Goal: Task Accomplishment & Management: Complete application form

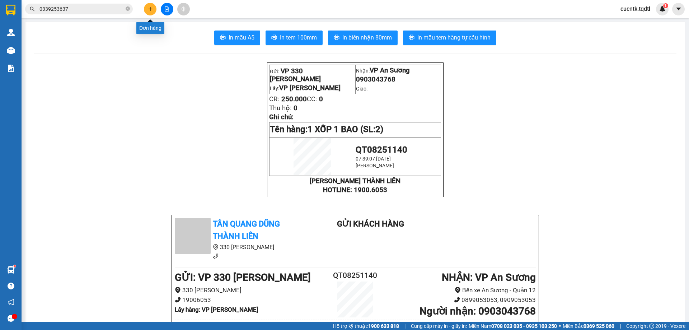
click at [153, 12] on button at bounding box center [150, 9] width 13 height 13
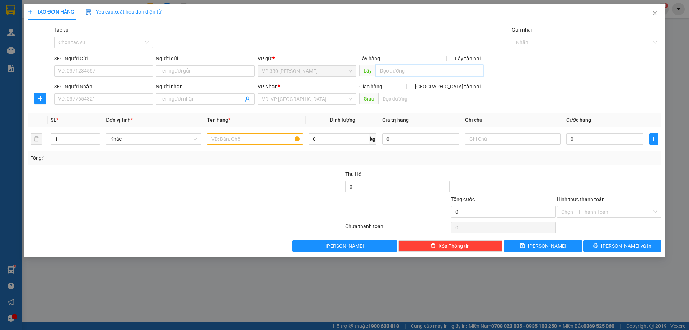
click at [414, 66] on input "text" at bounding box center [430, 70] width 108 height 11
type input "vp long hưng"
click at [114, 101] on input "SĐT Người Nhận" at bounding box center [103, 98] width 99 height 11
type input "0904725776"
click at [303, 103] on input "search" at bounding box center [304, 99] width 85 height 11
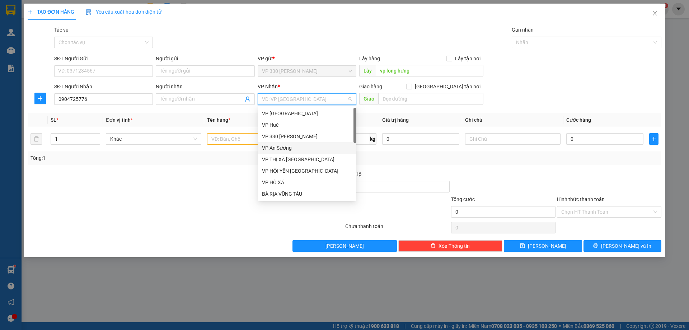
click at [291, 148] on div "VP An Sương" at bounding box center [307, 148] width 90 height 8
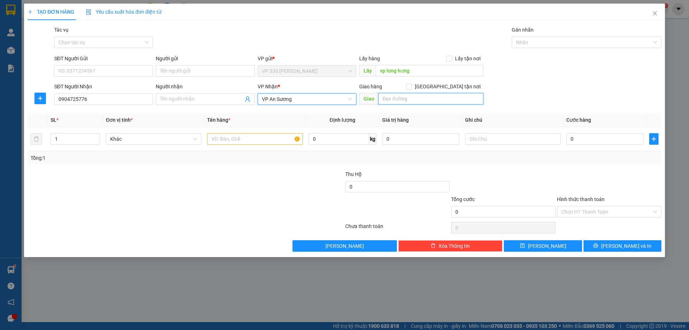
click at [414, 100] on input "text" at bounding box center [430, 98] width 105 height 11
drag, startPoint x: 420, startPoint y: 100, endPoint x: 374, endPoint y: 105, distance: 46.6
click at [374, 105] on div "Giao hàng Giao tận nơi Giao n3 vũng tàu" at bounding box center [421, 95] width 124 height 25
type input "N3 VŨNG TÀU"
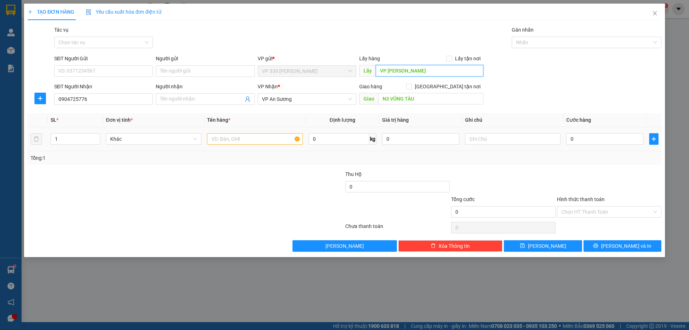
type input "VP [PERSON_NAME]"
click at [254, 135] on input "text" at bounding box center [255, 138] width 96 height 11
type input "1 SỌT"
click at [577, 136] on input "0" at bounding box center [605, 138] width 77 height 11
type input "1"
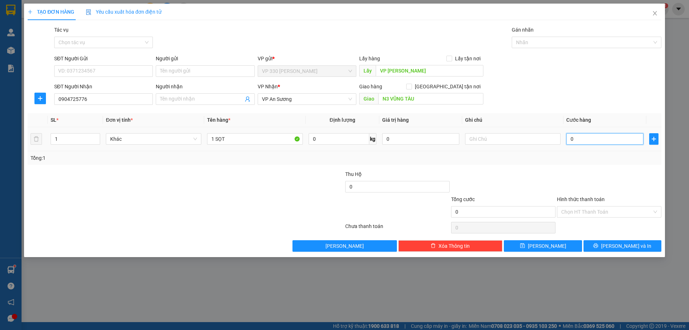
type input "1"
type input "15"
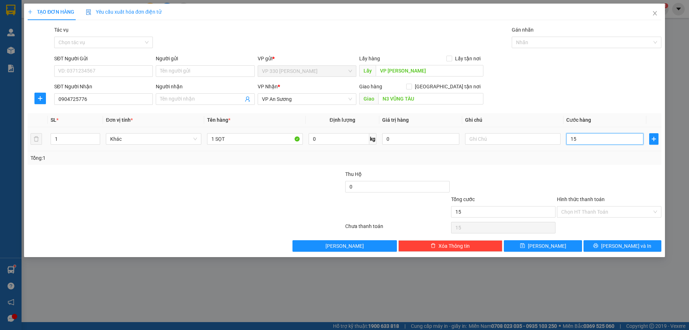
type input "150"
type input "1.500"
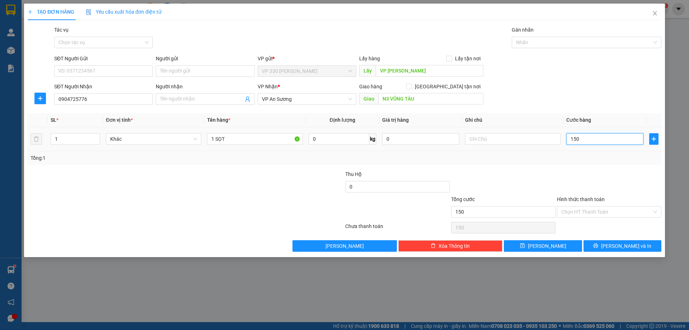
type input "1.500"
type input "15.000"
type input "150.000"
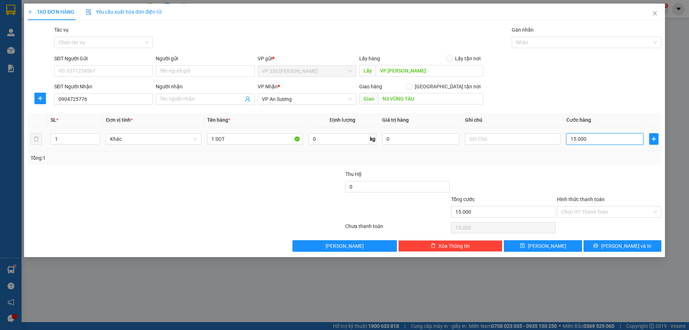
type input "150.000"
click at [599, 244] on icon "printer" at bounding box center [595, 245] width 5 height 5
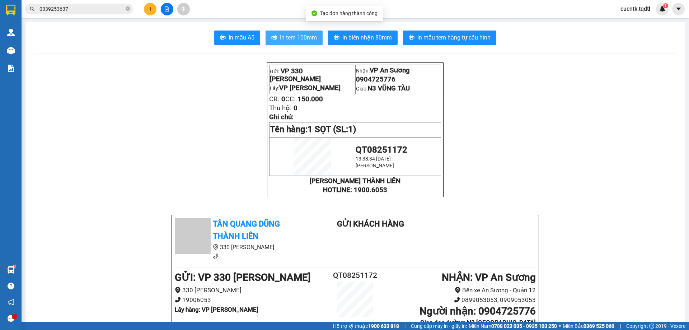
click at [282, 42] on span "In tem 100mm" at bounding box center [298, 37] width 37 height 9
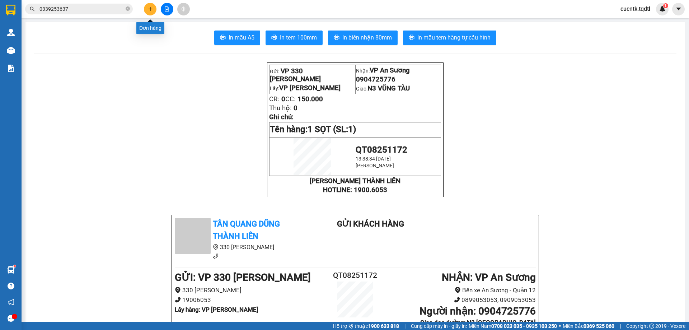
click at [148, 10] on icon "plus" at bounding box center [150, 8] width 5 height 5
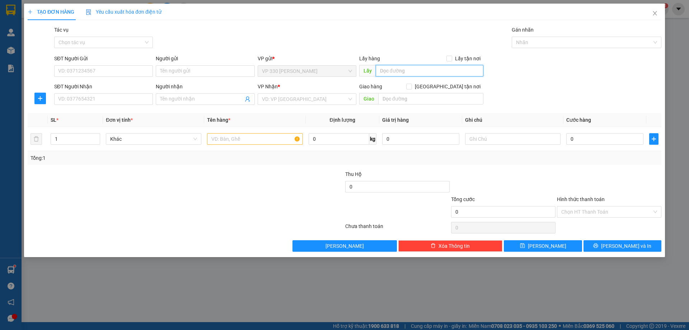
click at [406, 68] on input "text" at bounding box center [430, 70] width 108 height 11
type input "VP [PERSON_NAME]"
click at [129, 95] on input "SĐT Người Nhận" at bounding box center [103, 98] width 99 height 11
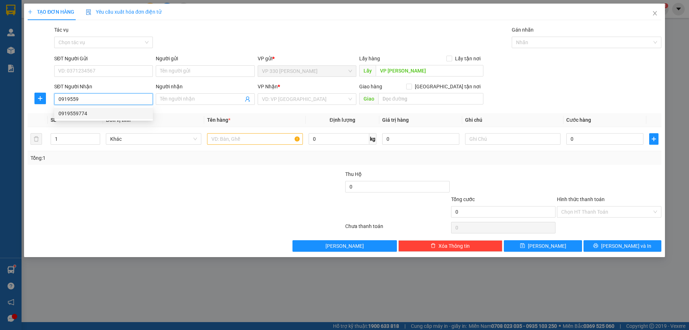
click at [117, 110] on div "0919559774" at bounding box center [104, 114] width 90 height 8
type input "0919559774"
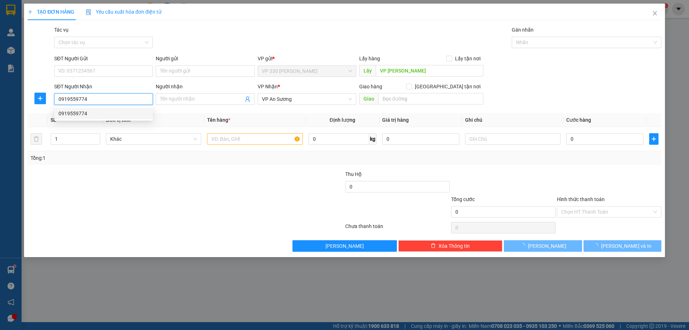
type input "250.000"
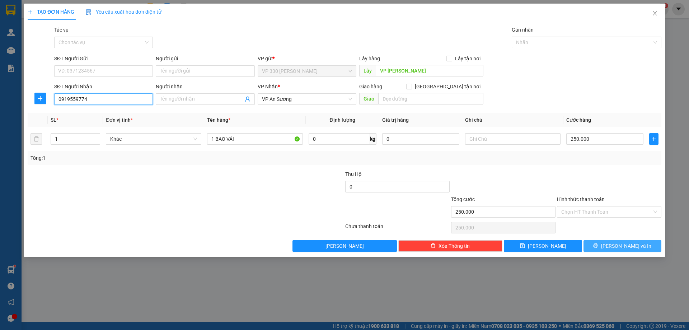
type input "0919559774"
click at [621, 247] on span "[PERSON_NAME] và In" at bounding box center [626, 246] width 50 height 8
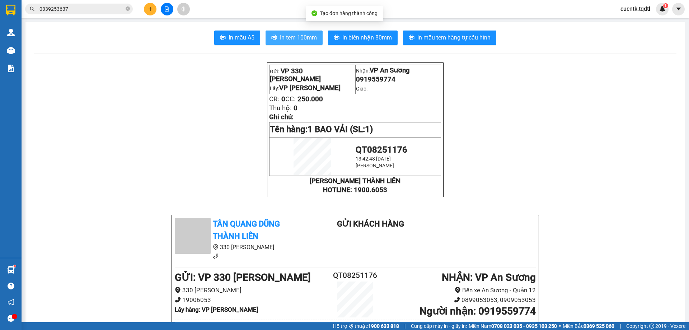
click at [306, 40] on span "In tem 100mm" at bounding box center [298, 37] width 37 height 9
